Goal: Task Accomplishment & Management: Use online tool/utility

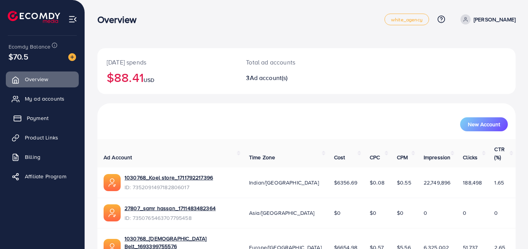
click at [47, 123] on link "Payment" at bounding box center [42, 118] width 73 height 16
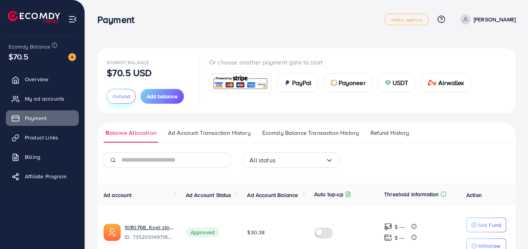
click at [118, 100] on button "Refund" at bounding box center [121, 96] width 29 height 15
